Goal: Task Accomplishment & Management: Complete application form

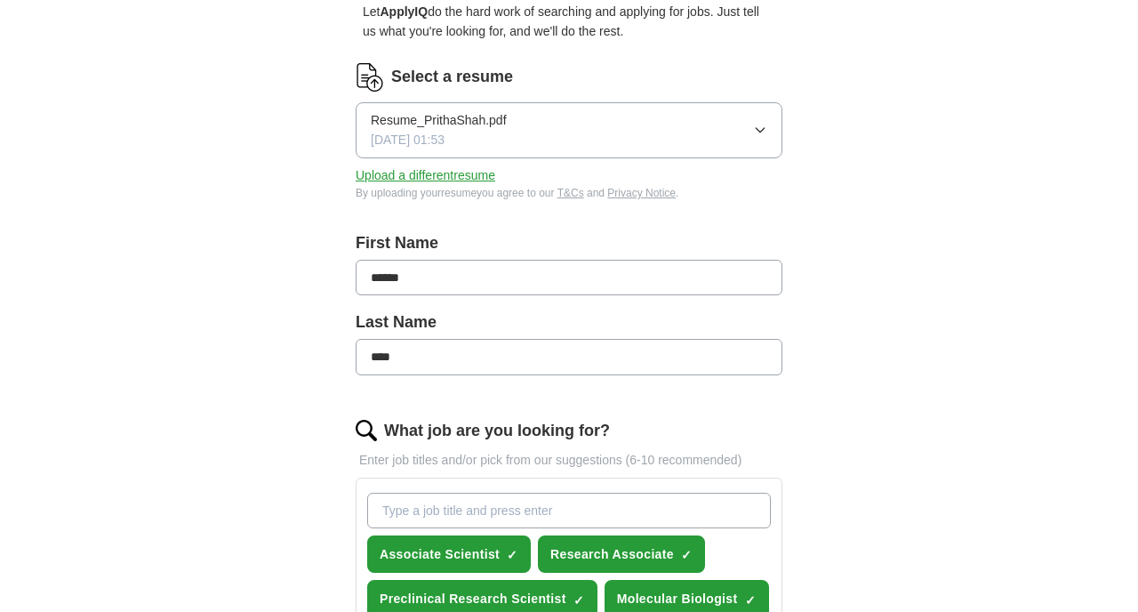
scroll to position [181, 0]
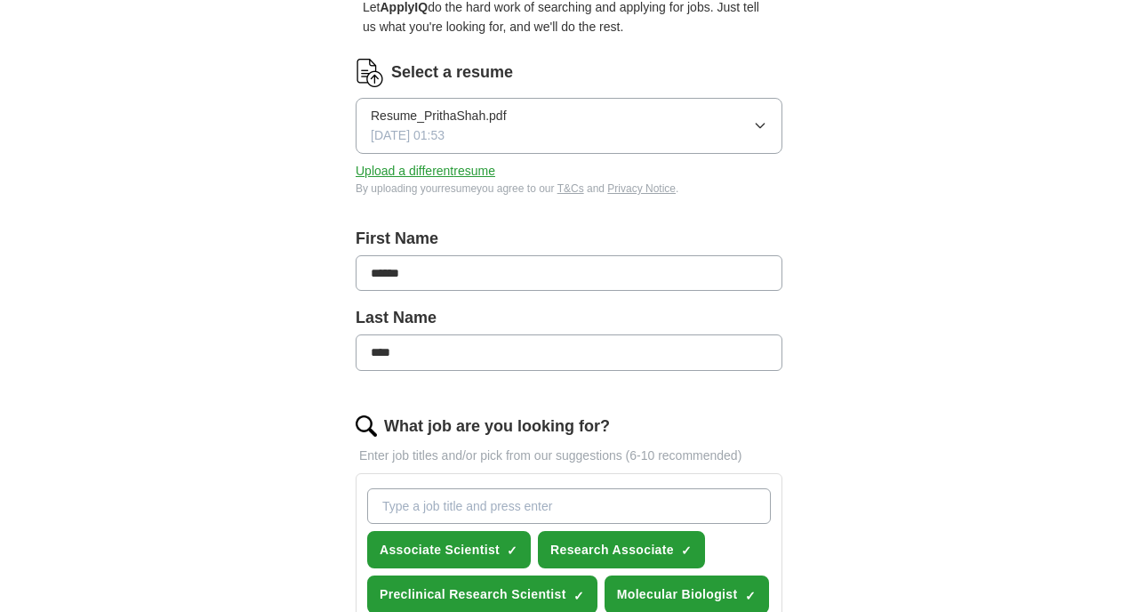
click at [497, 125] on span "Resume_PrithaShah.pdf" at bounding box center [439, 116] width 136 height 20
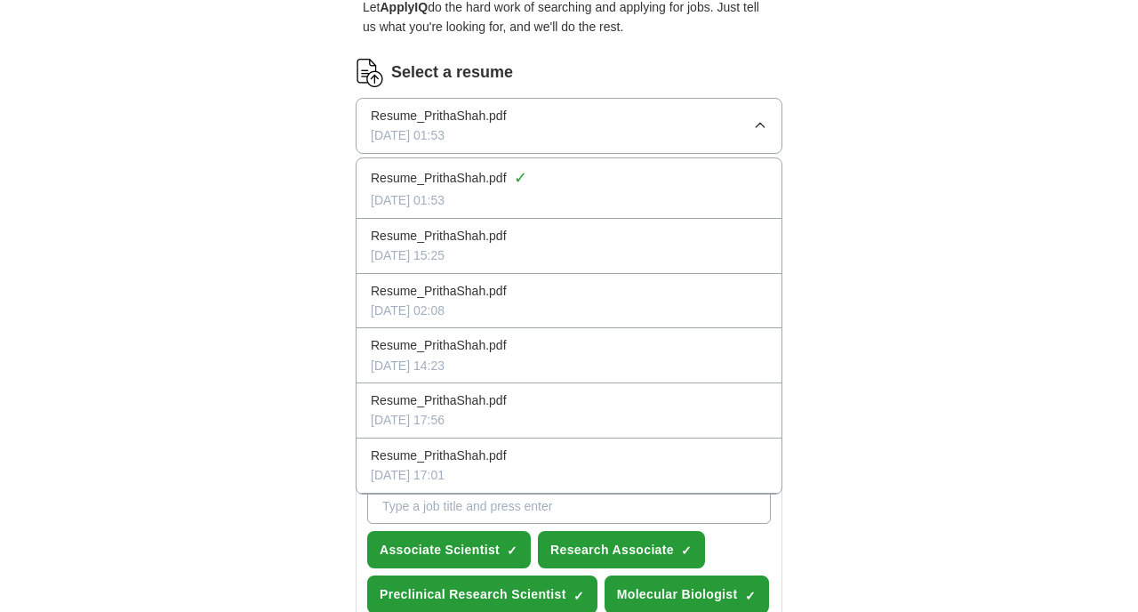
click at [445, 125] on span "[DATE] 01:53" at bounding box center [408, 135] width 74 height 20
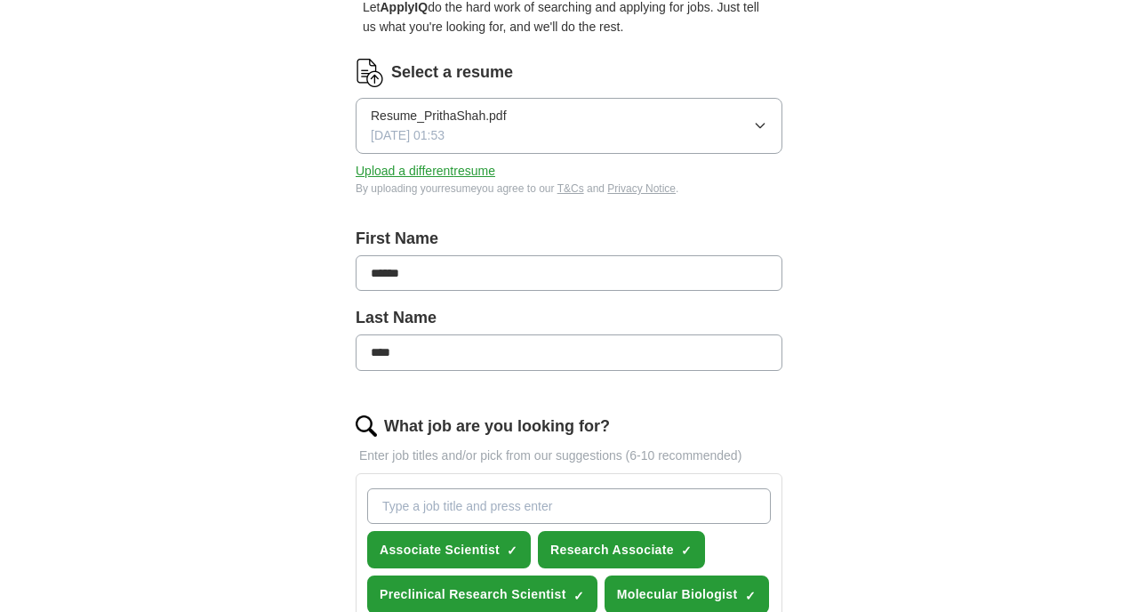
click at [453, 171] on button "Upload a different resume" at bounding box center [426, 171] width 140 height 20
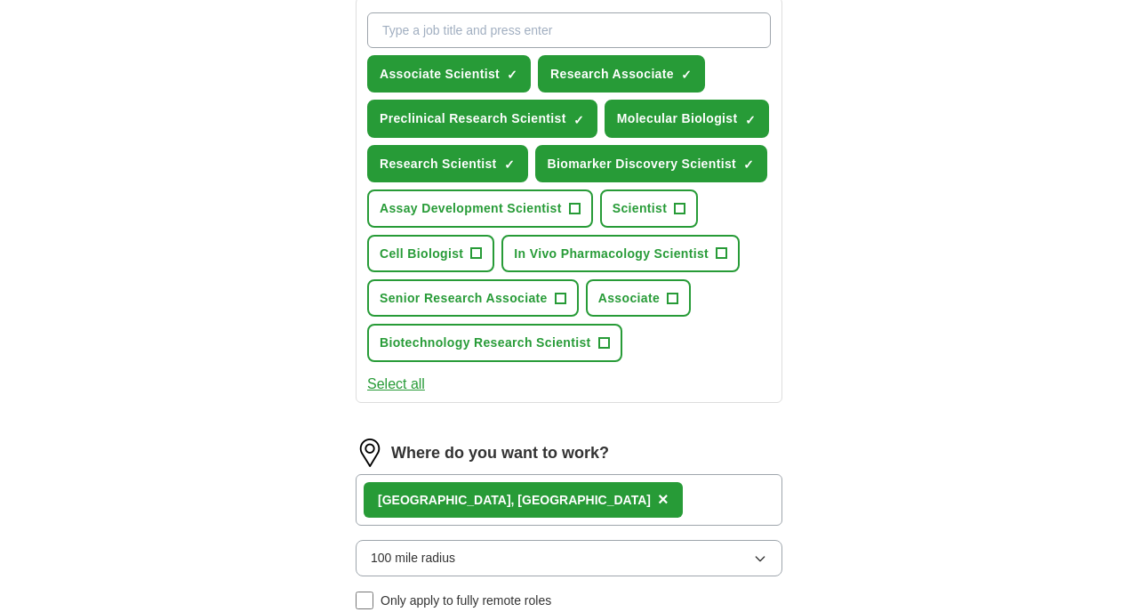
scroll to position [656, 0]
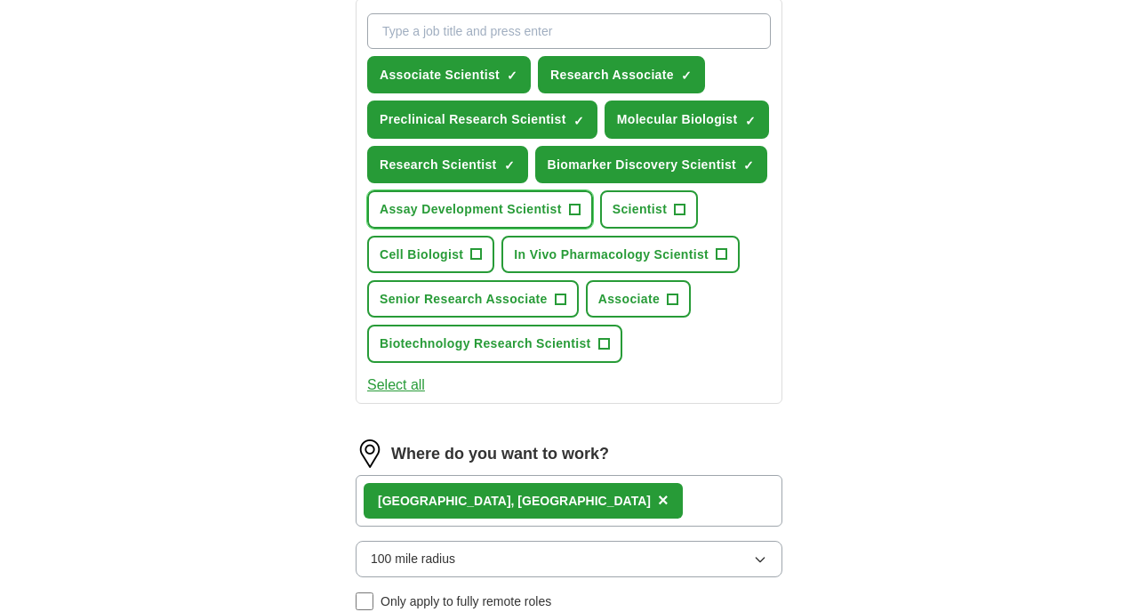
click at [557, 217] on span "Assay Development Scientist" at bounding box center [471, 209] width 182 height 20
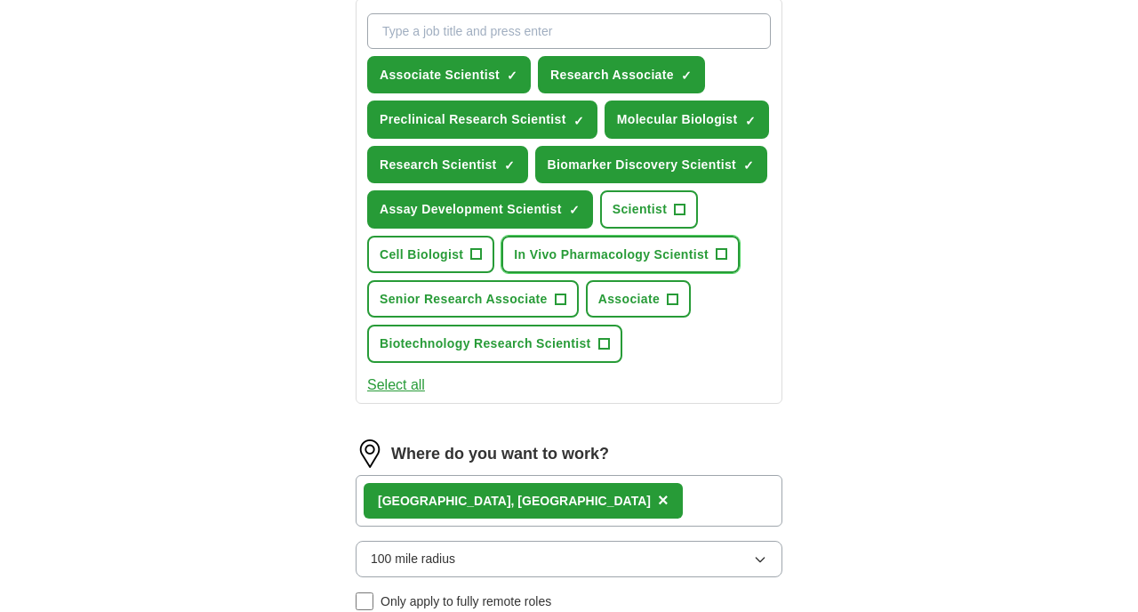
click at [614, 253] on span "In Vivo Pharmacology Scientist" at bounding box center [611, 255] width 195 height 20
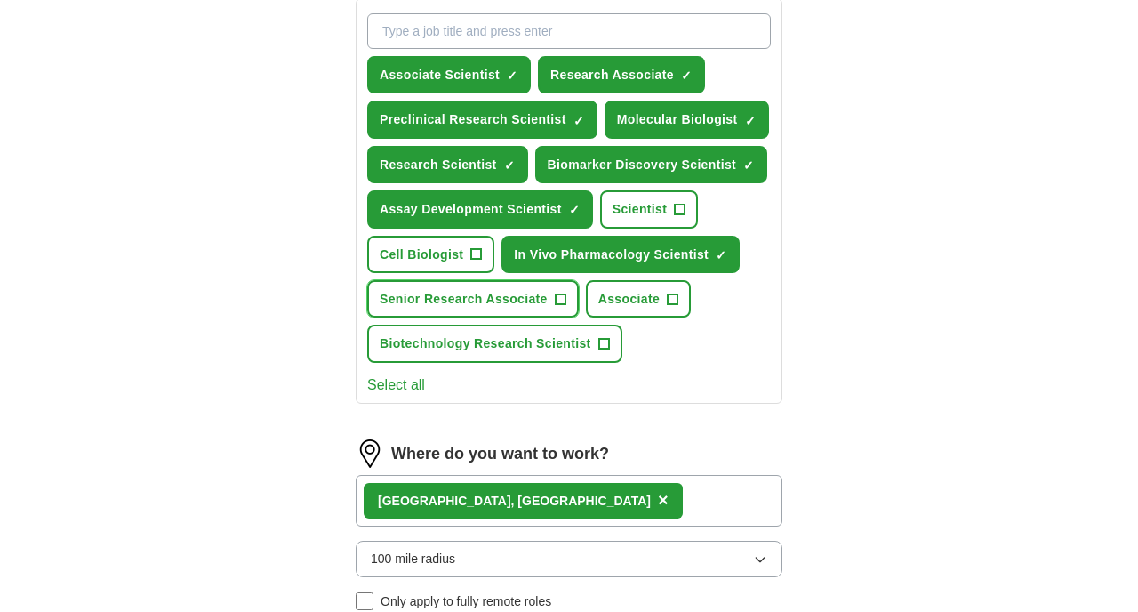
click at [480, 293] on span "Senior Research Associate" at bounding box center [464, 299] width 168 height 20
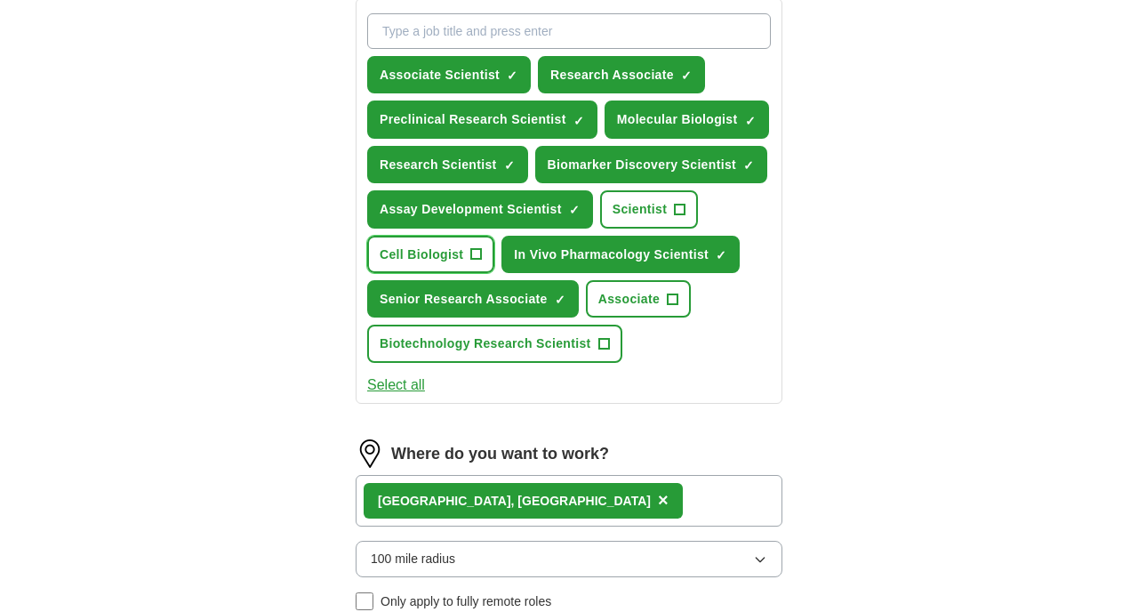
click at [462, 255] on span "Cell Biologist" at bounding box center [422, 255] width 84 height 20
click at [652, 197] on button "Scientist +" at bounding box center [649, 208] width 99 height 37
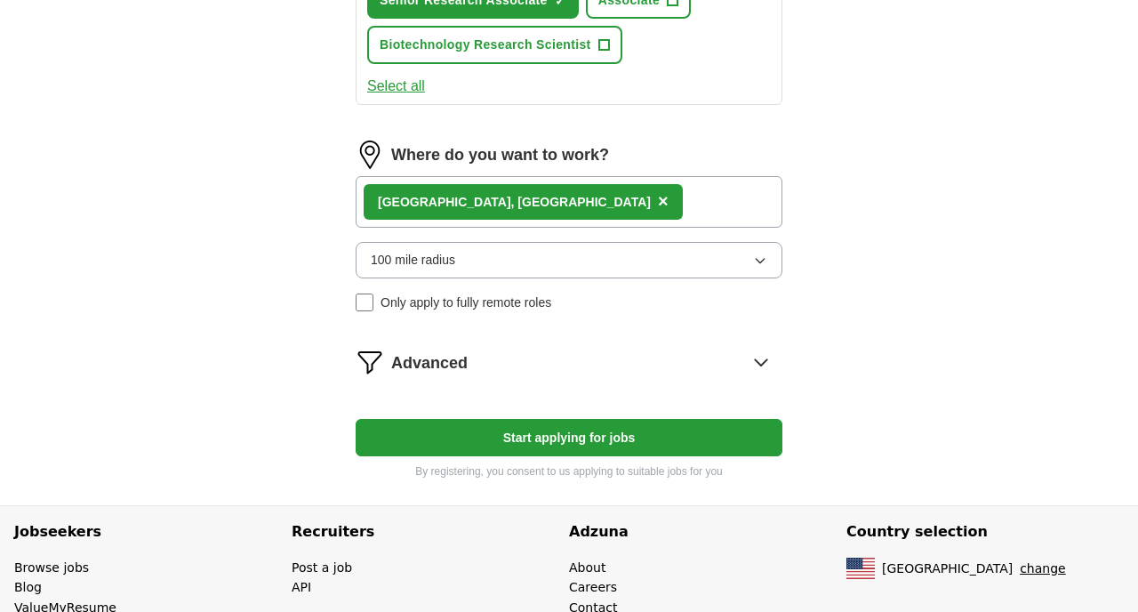
scroll to position [1034, 0]
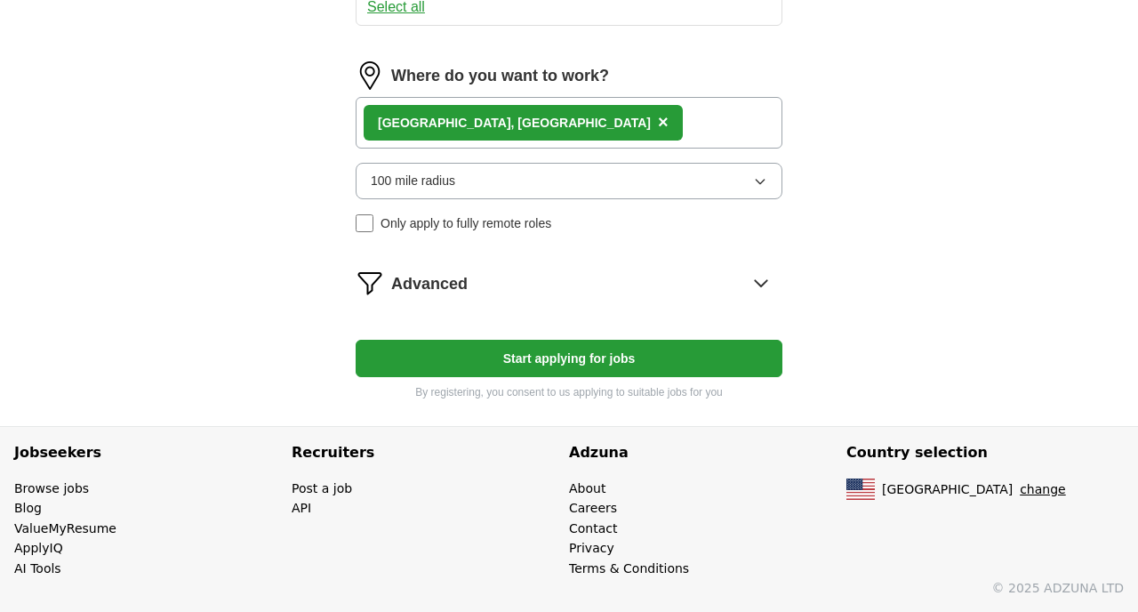
click at [601, 188] on button "100 mile radius" at bounding box center [569, 181] width 427 height 36
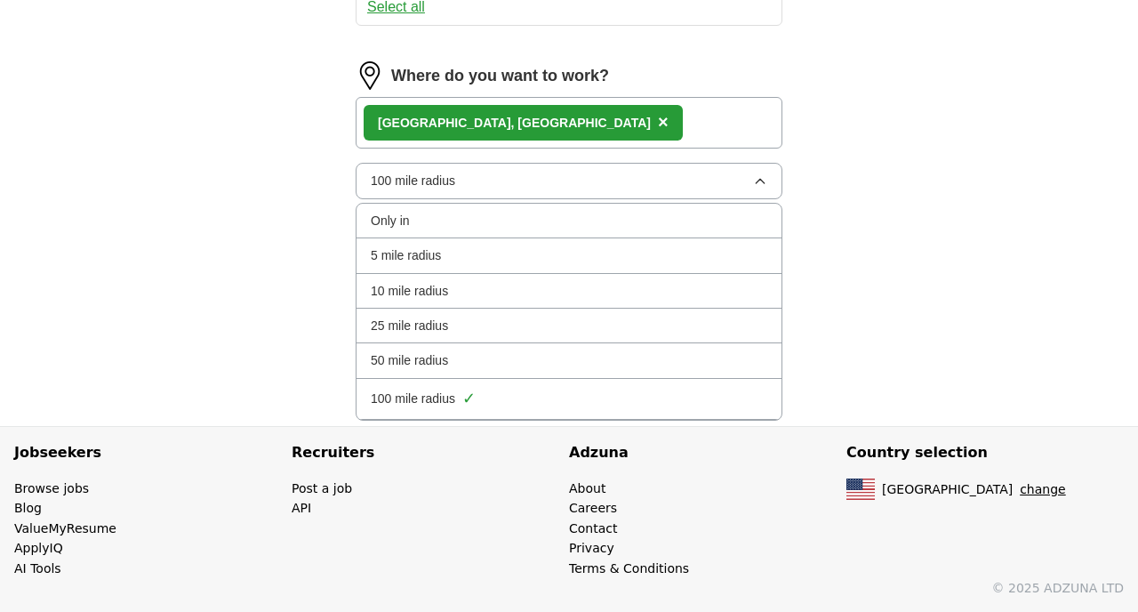
click at [601, 188] on button "100 mile radius" at bounding box center [569, 181] width 427 height 36
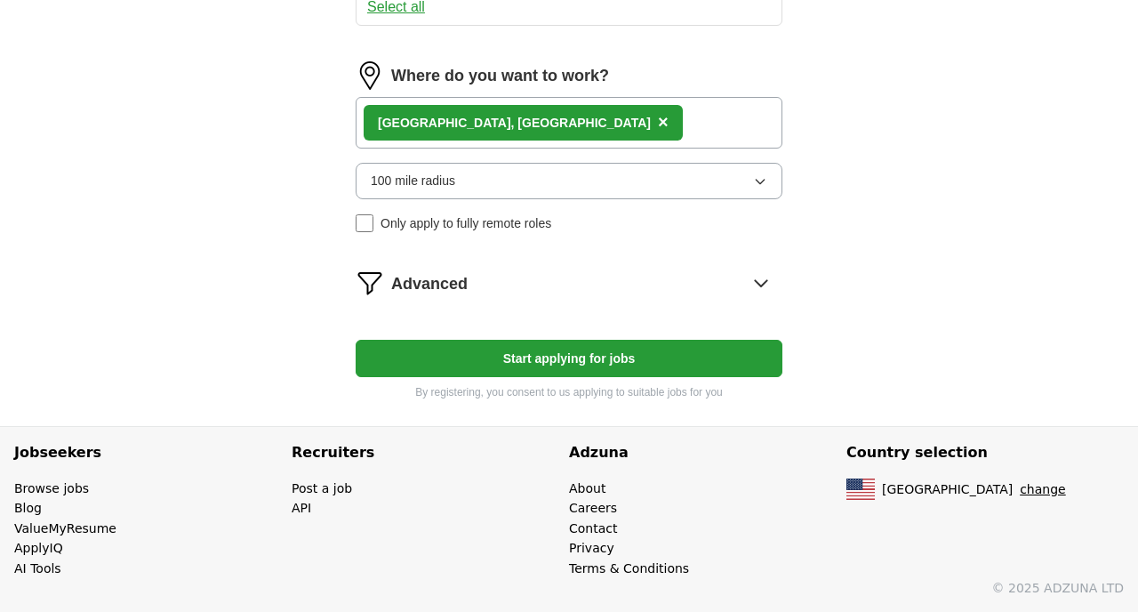
click at [591, 374] on button "Start applying for jobs" at bounding box center [569, 358] width 427 height 37
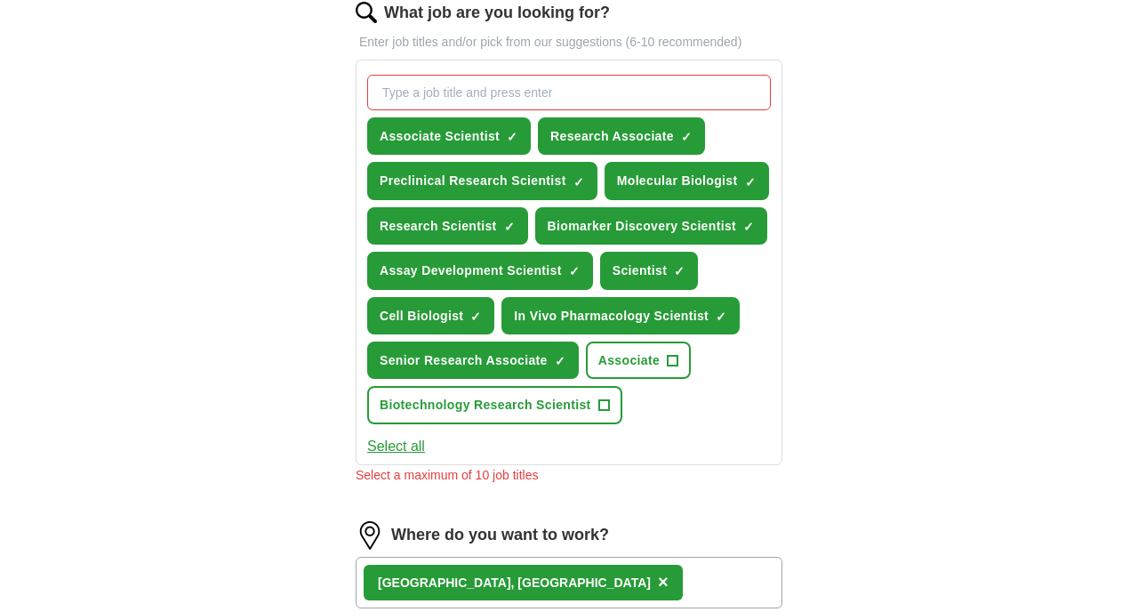
scroll to position [591, 0]
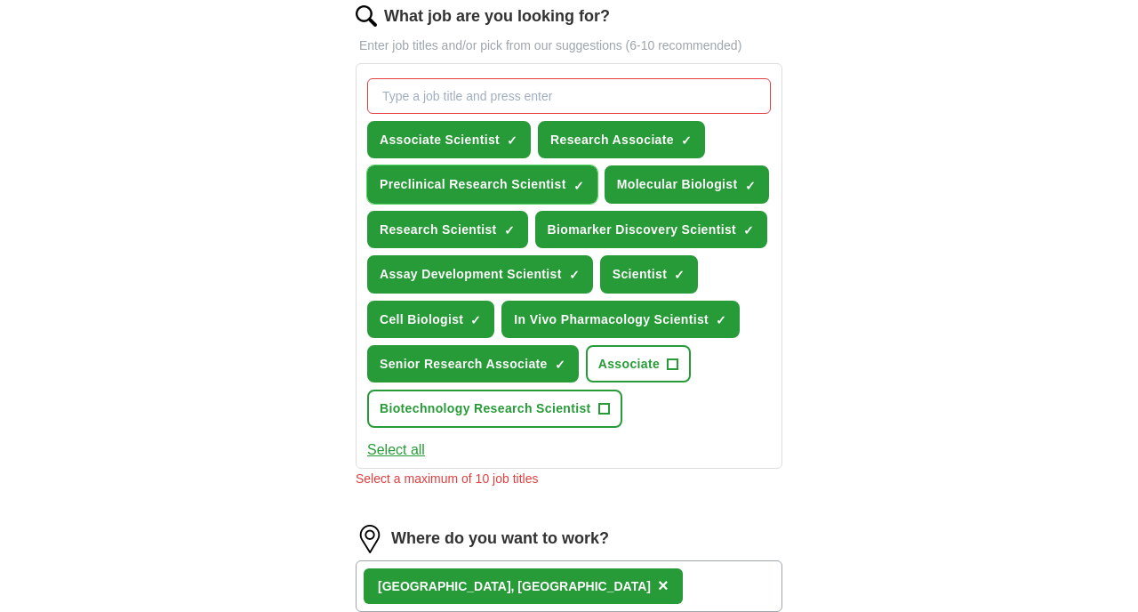
click at [0, 0] on span "×" at bounding box center [0, 0] width 0 height 0
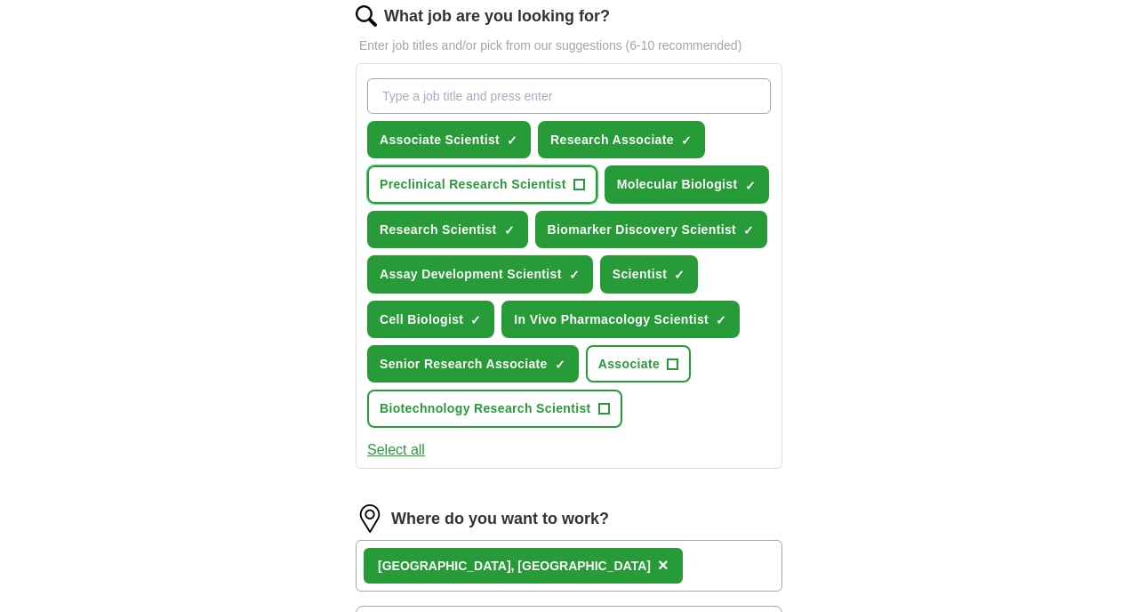
scroll to position [1034, 0]
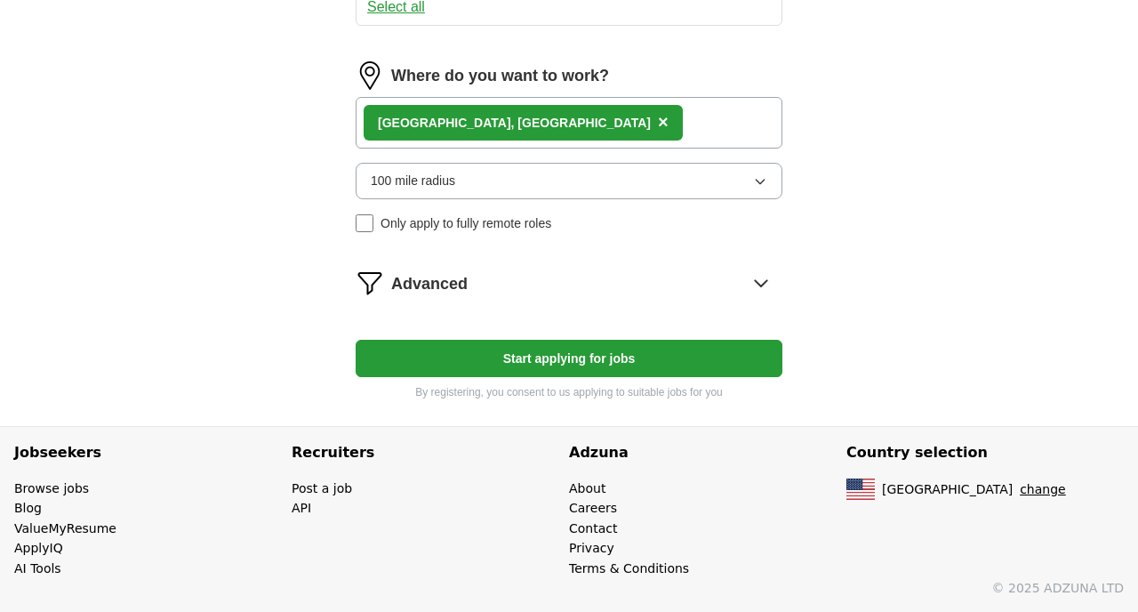
click at [525, 365] on button "Start applying for jobs" at bounding box center [569, 358] width 427 height 37
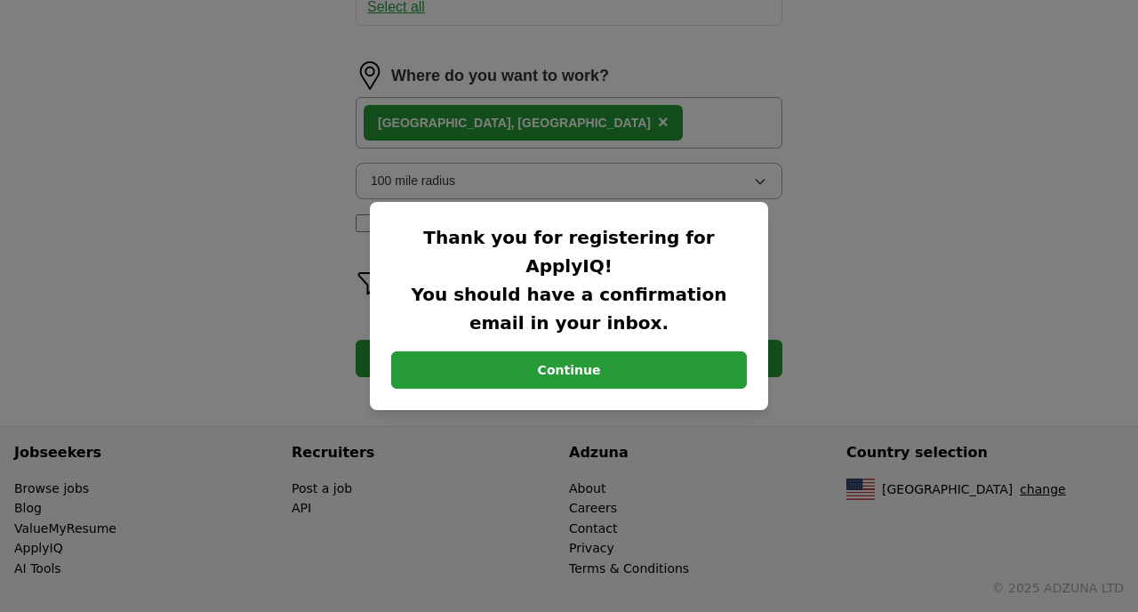
click at [482, 363] on button "Continue" at bounding box center [569, 369] width 356 height 37
